Goal: Check status: Check status

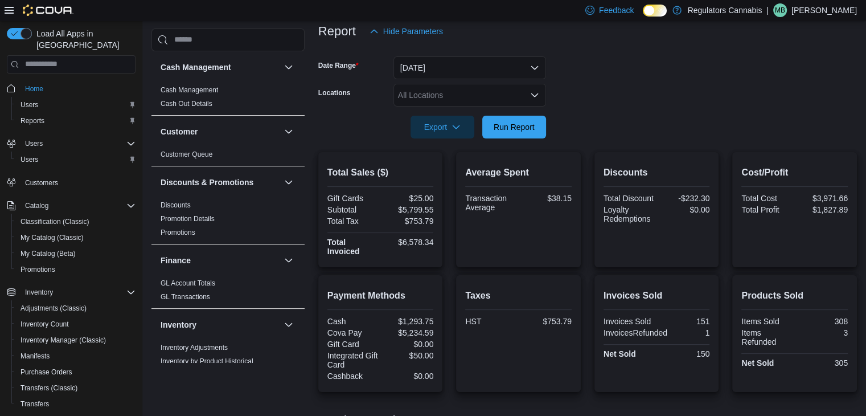
scroll to position [399, 0]
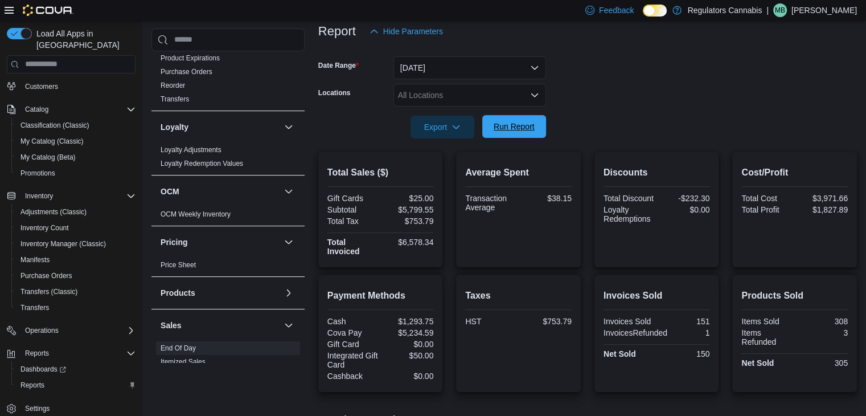
click at [520, 128] on span "Run Report" at bounding box center [514, 126] width 41 height 11
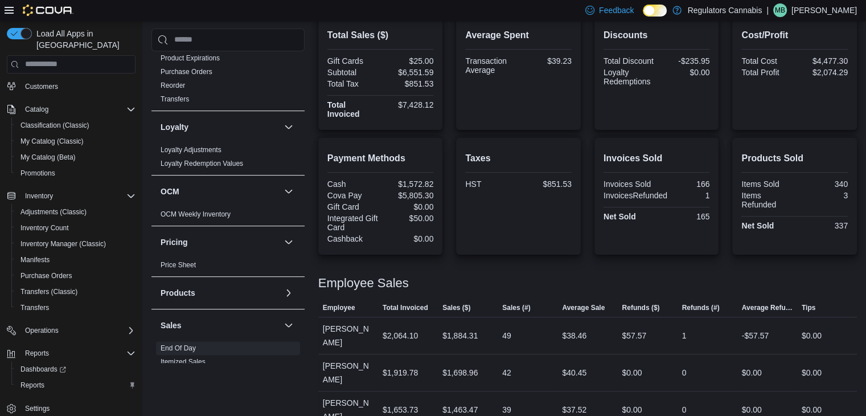
scroll to position [222, 0]
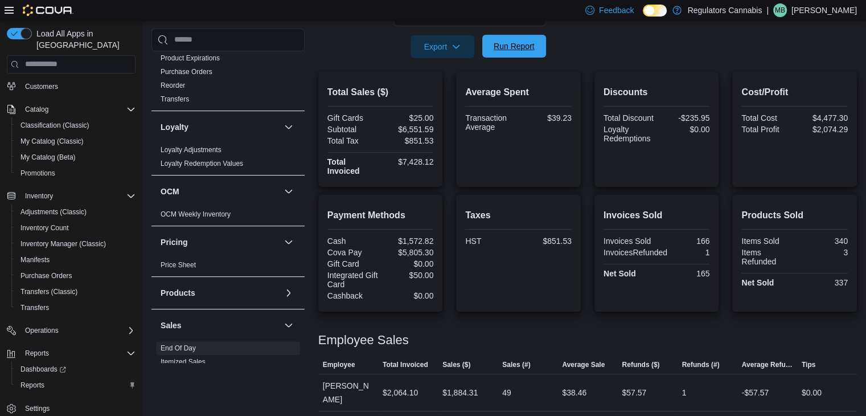
click at [529, 53] on span "Run Report" at bounding box center [514, 46] width 50 height 23
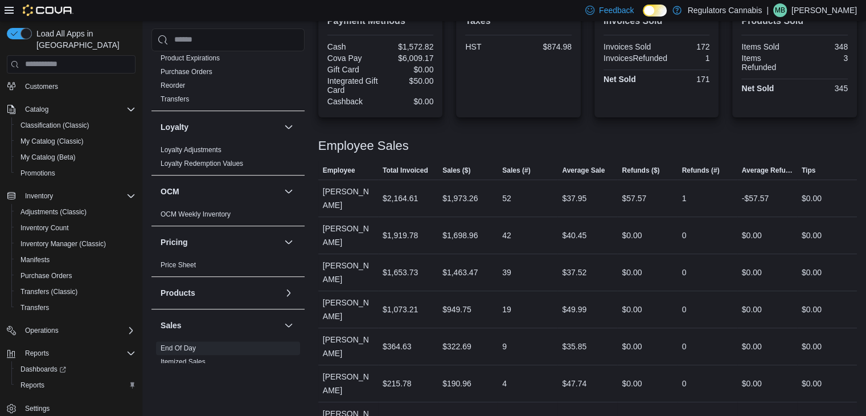
scroll to position [131, 0]
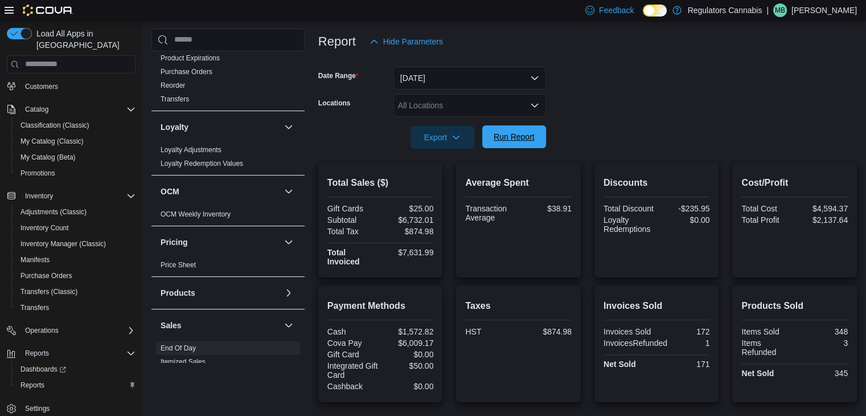
click at [511, 137] on span "Run Report" at bounding box center [514, 136] width 41 height 11
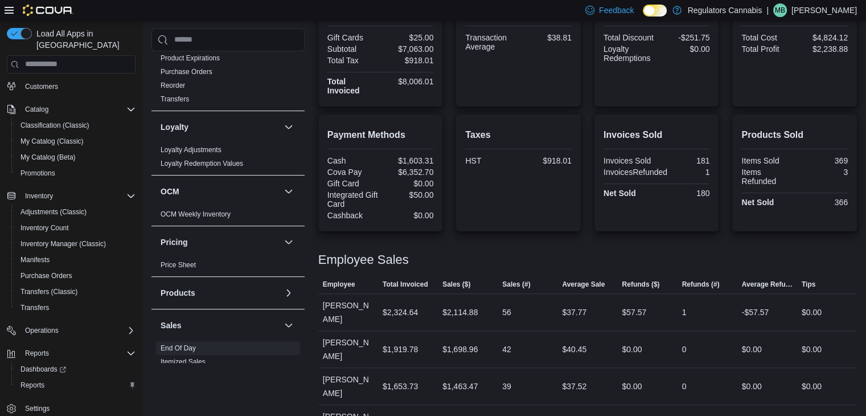
scroll to position [188, 0]
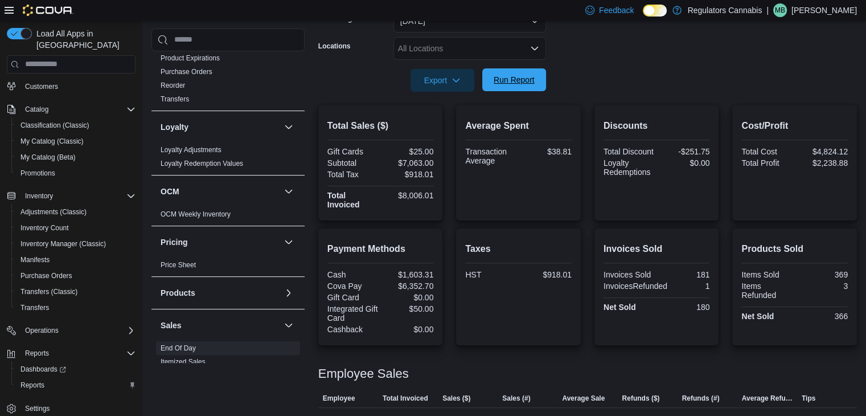
click at [507, 75] on span "Run Report" at bounding box center [514, 79] width 41 height 11
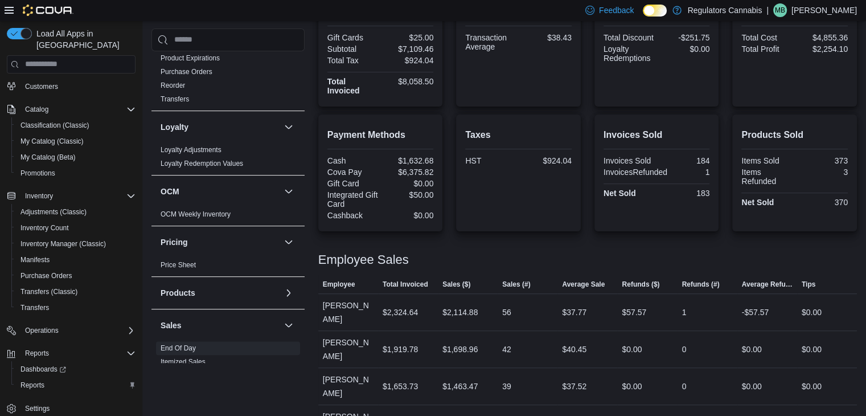
scroll to position [74, 0]
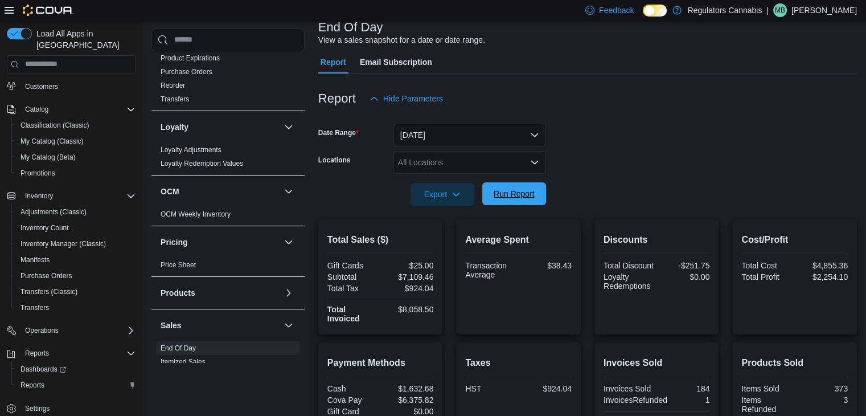
click at [513, 199] on span "Run Report" at bounding box center [514, 193] width 41 height 11
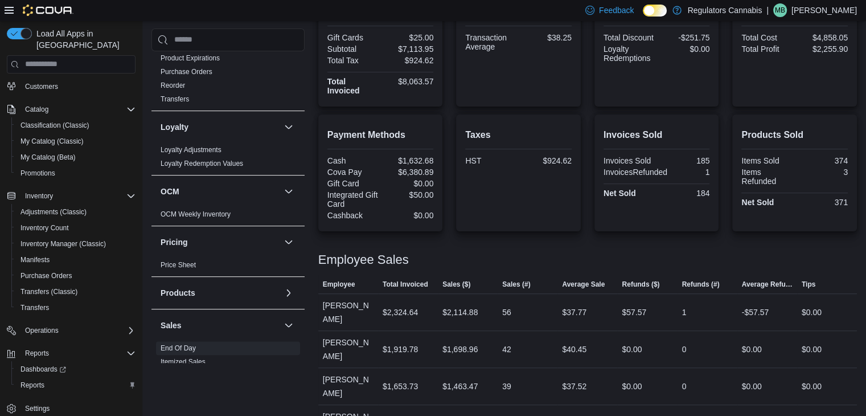
scroll to position [188, 0]
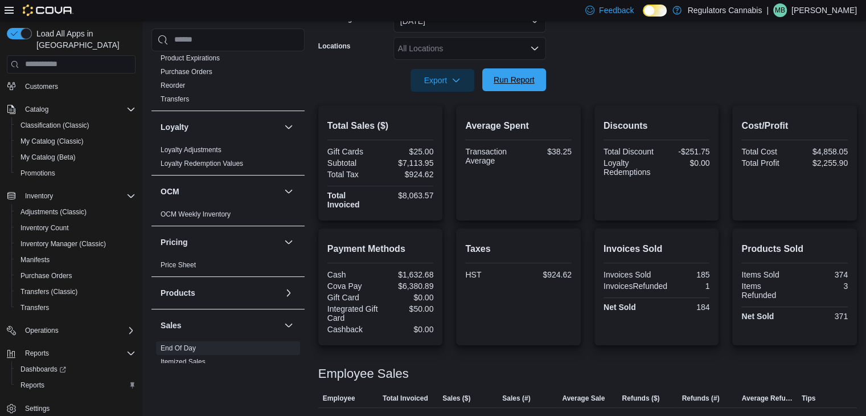
click at [508, 75] on span "Run Report" at bounding box center [514, 79] width 41 height 11
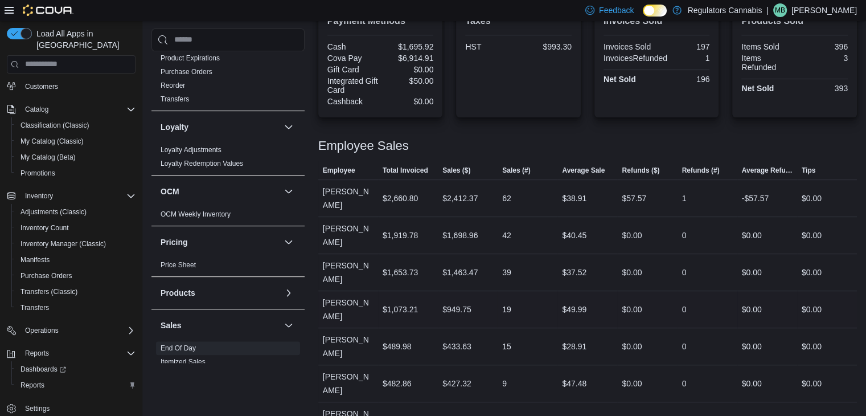
scroll to position [131, 0]
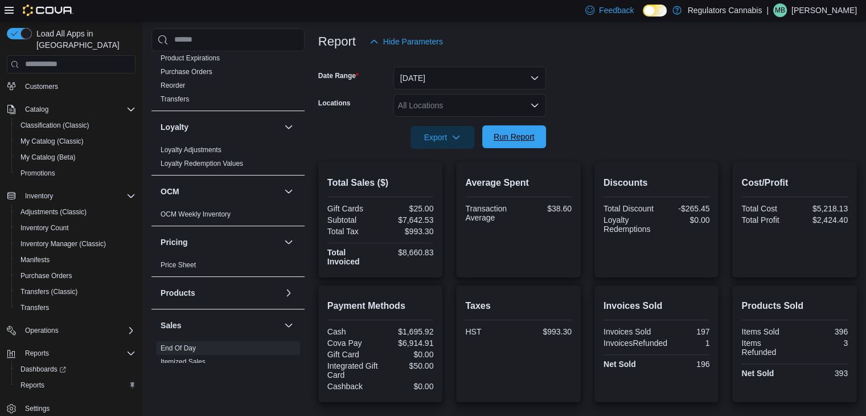
click at [526, 127] on span "Run Report" at bounding box center [514, 136] width 50 height 23
click at [513, 136] on span "Run Report" at bounding box center [514, 136] width 41 height 11
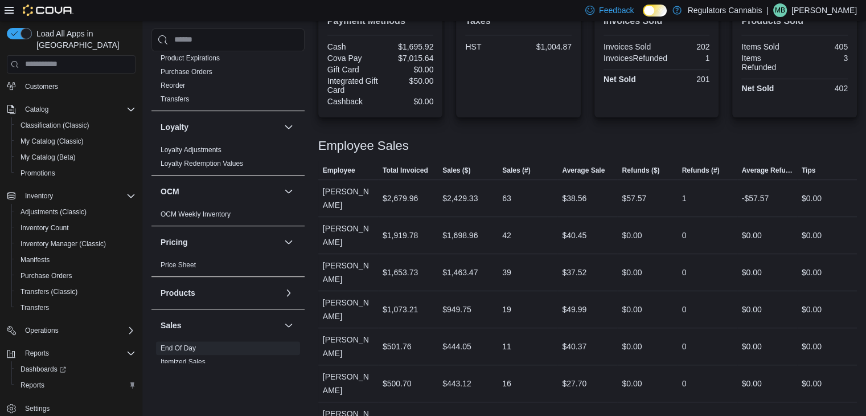
scroll to position [188, 0]
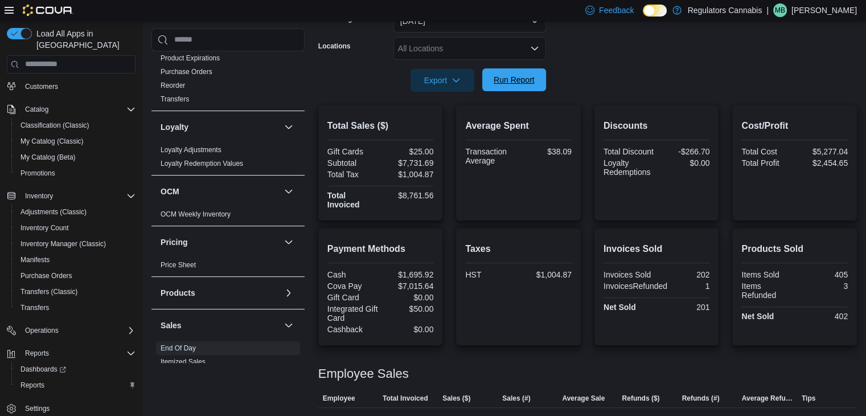
click at [522, 77] on span "Run Report" at bounding box center [514, 79] width 41 height 11
click at [508, 76] on span "Run Report" at bounding box center [514, 79] width 41 height 11
click at [525, 74] on span "Run Report" at bounding box center [514, 79] width 41 height 11
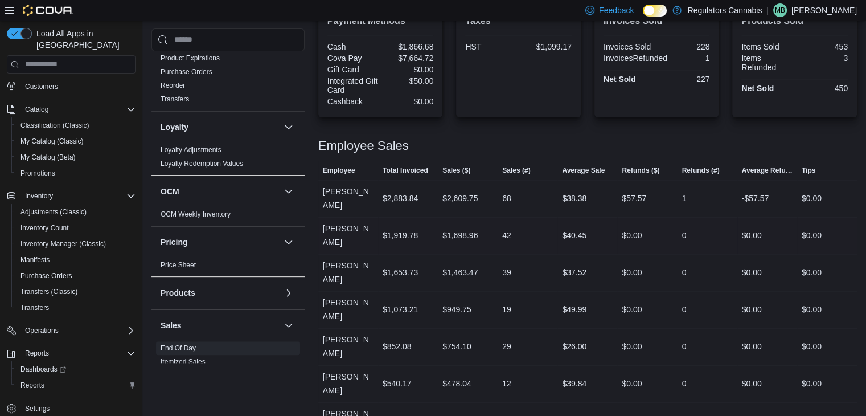
scroll to position [131, 0]
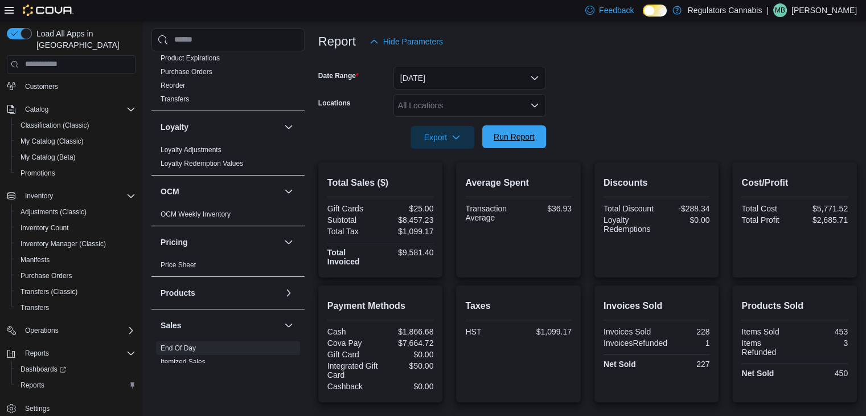
click at [520, 142] on span "Run Report" at bounding box center [514, 136] width 50 height 23
click at [539, 147] on span "Run Report" at bounding box center [514, 136] width 50 height 23
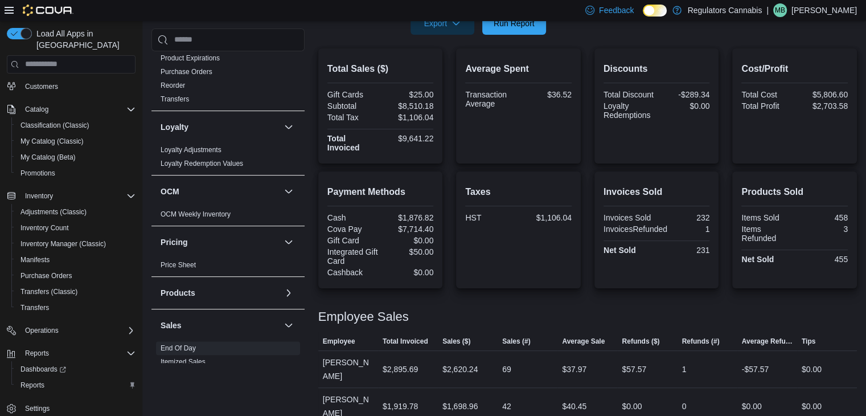
scroll to position [188, 0]
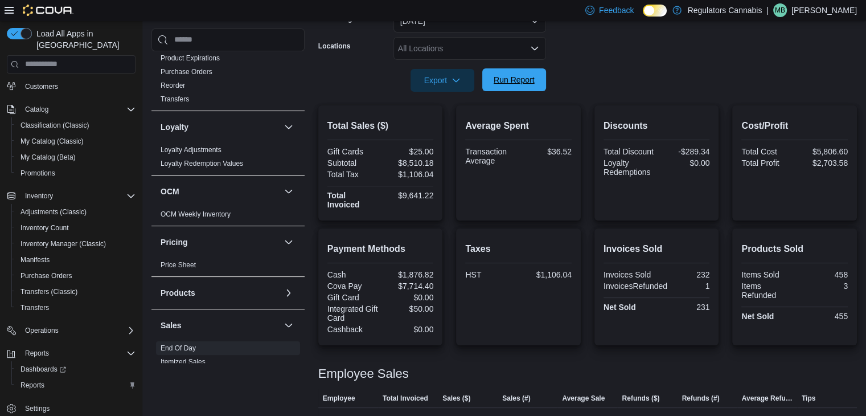
click at [528, 87] on span "Run Report" at bounding box center [514, 79] width 50 height 23
click at [518, 85] on span "Run Report" at bounding box center [514, 79] width 41 height 11
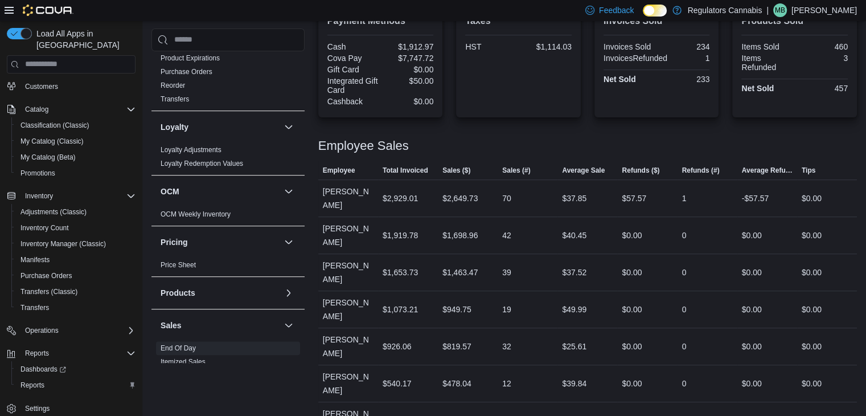
scroll to position [17, 0]
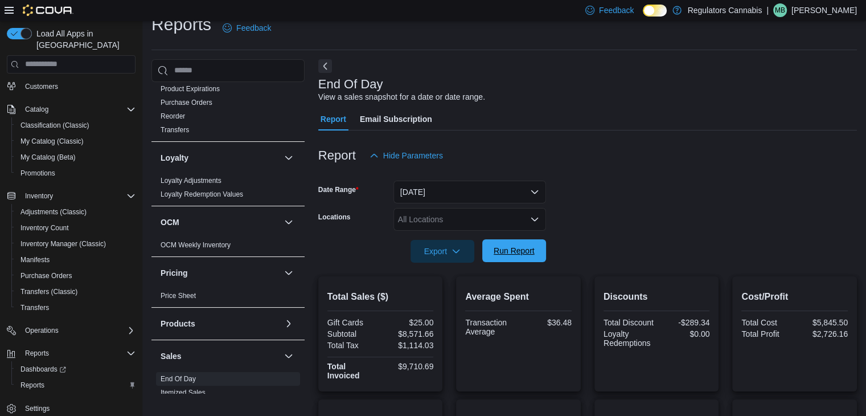
click at [545, 255] on button "Run Report" at bounding box center [515, 250] width 64 height 23
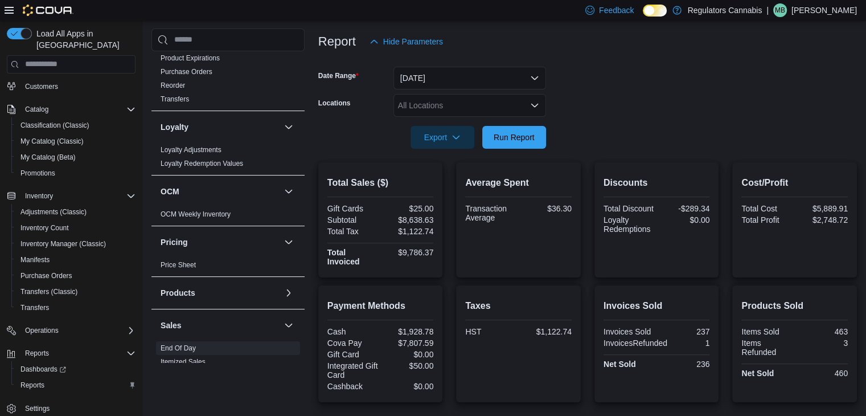
scroll to position [416, 0]
